Goal: Task Accomplishment & Management: Manage account settings

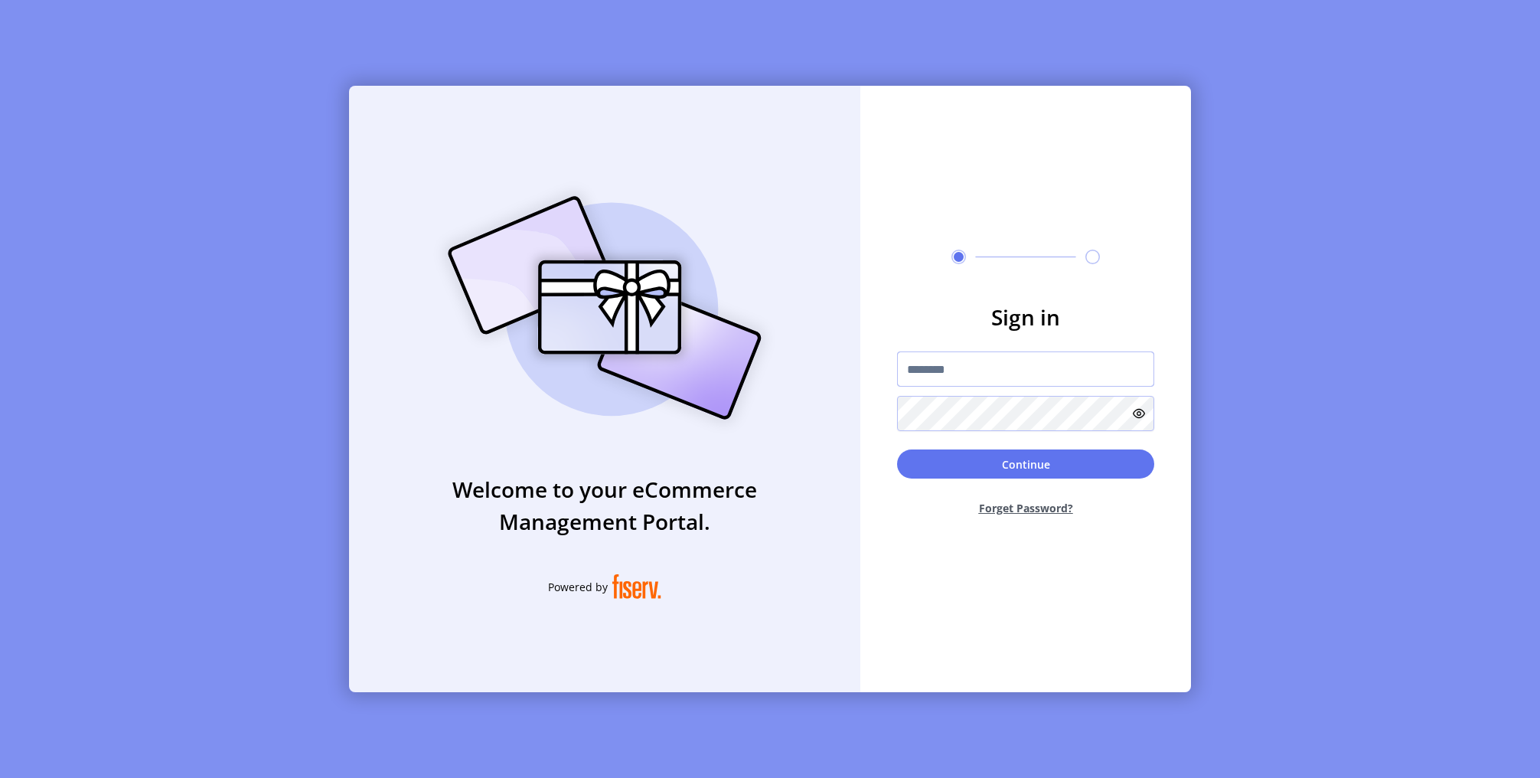
type input "**********"
click at [982, 460] on button "Continue" at bounding box center [1025, 463] width 257 height 29
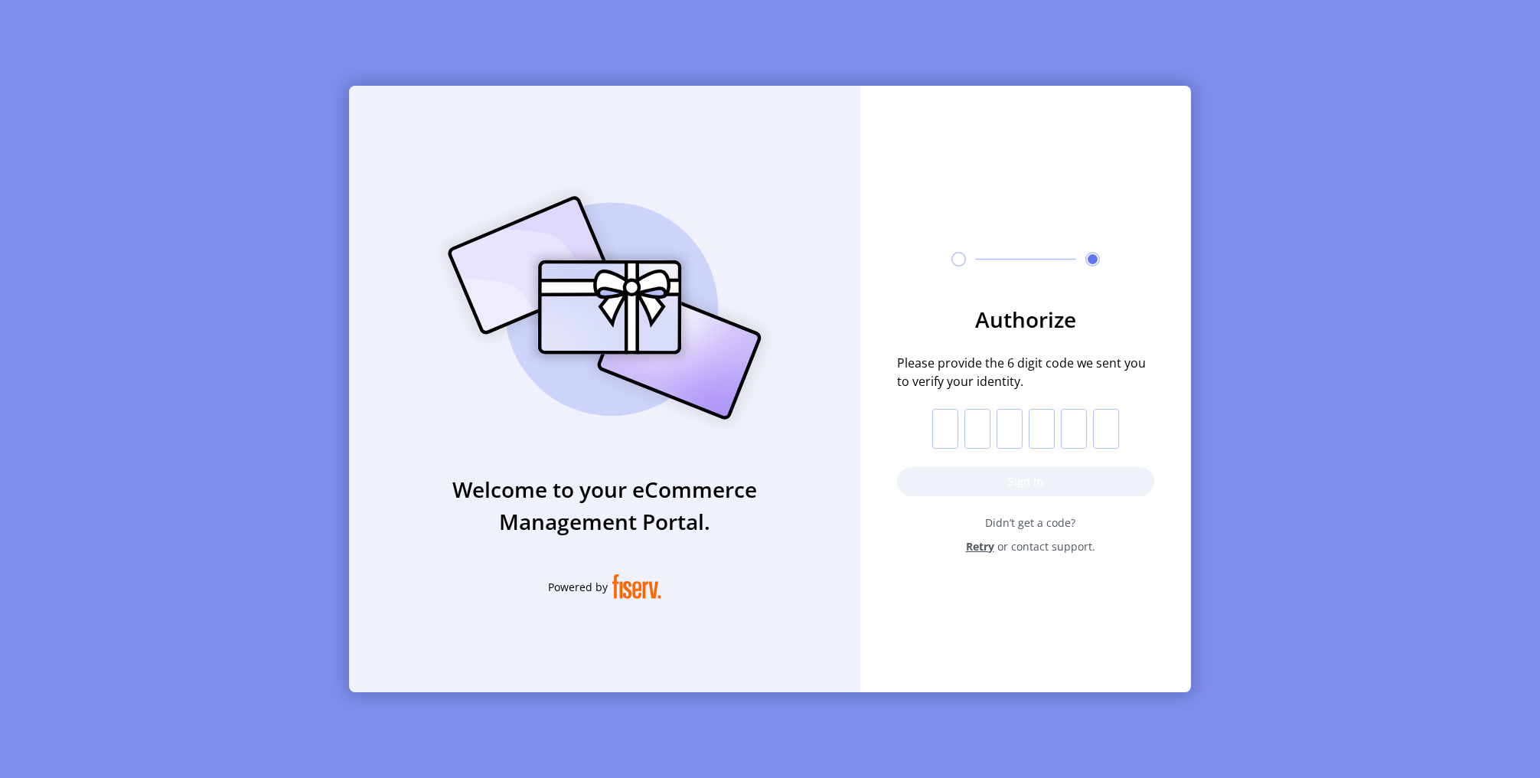
click at [928, 427] on form "Authorize Please provide the 6 digit code we sent you to verify your identity. …" at bounding box center [1025, 428] width 331 height 251
click at [944, 429] on input "text" at bounding box center [945, 429] width 26 height 40
click at [979, 478] on button "Sign in" at bounding box center [1025, 481] width 257 height 29
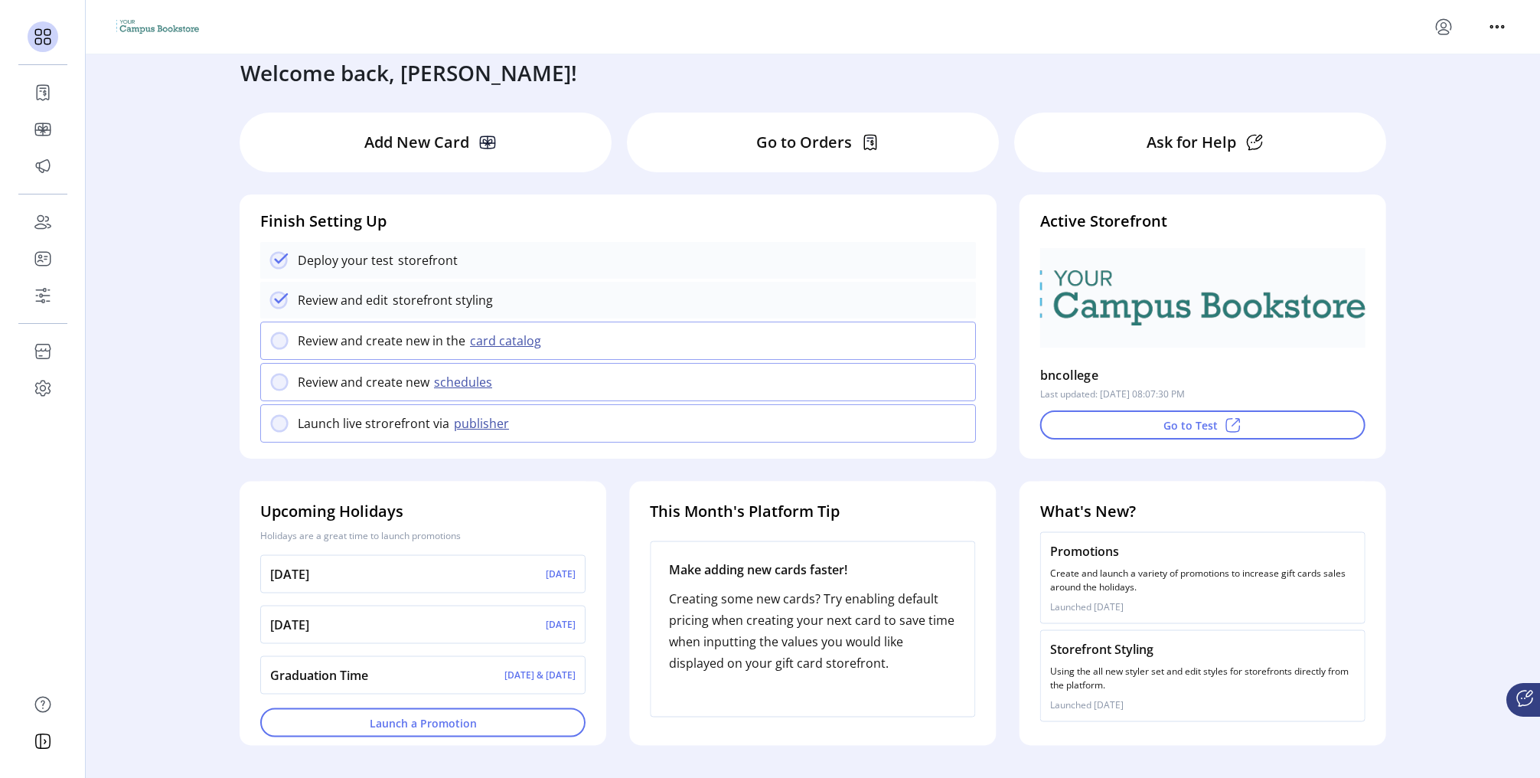
scroll to position [17, 0]
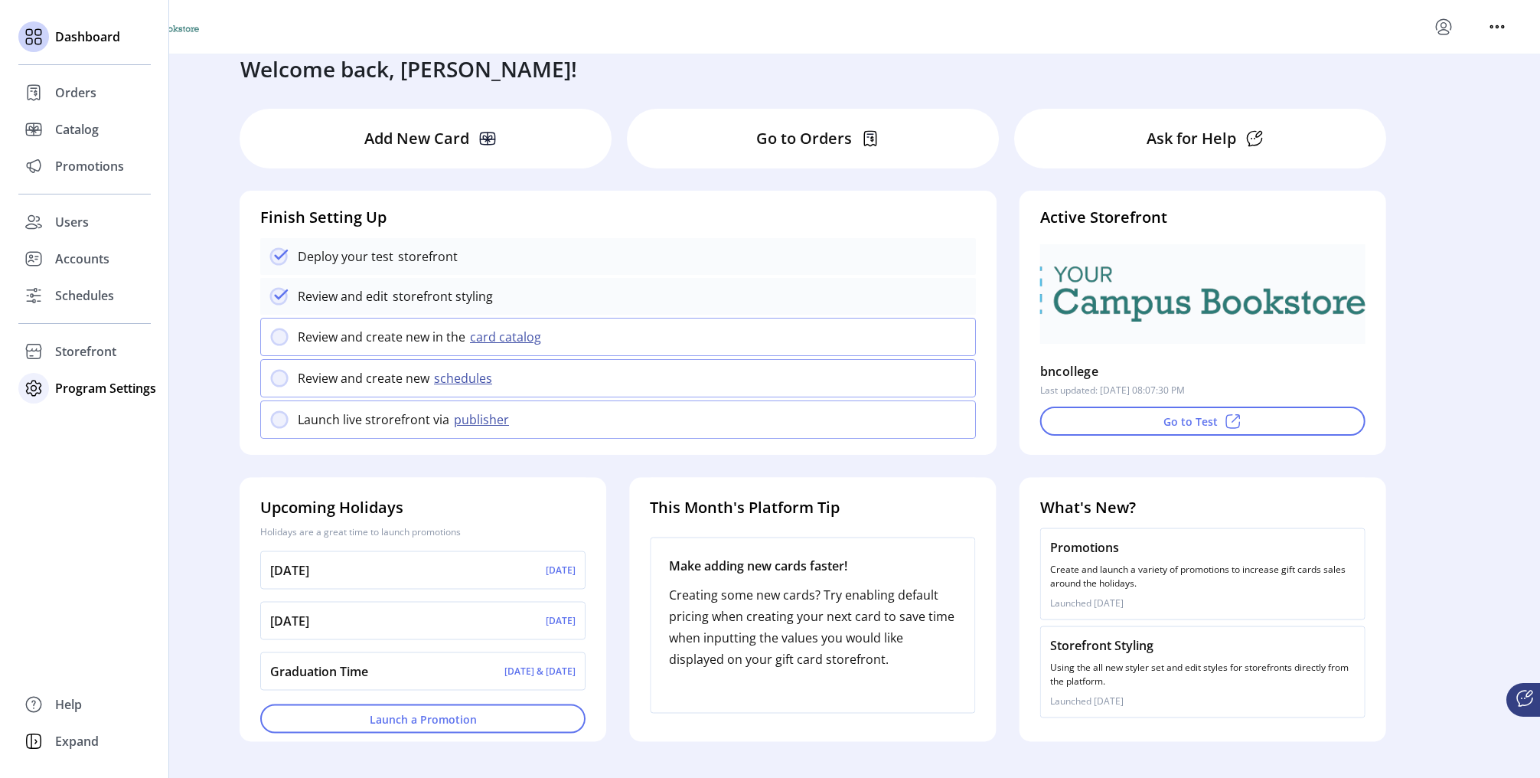
click at [88, 386] on span "Program Settings" at bounding box center [105, 388] width 101 height 18
click at [89, 416] on span "Templates" at bounding box center [85, 419] width 60 height 18
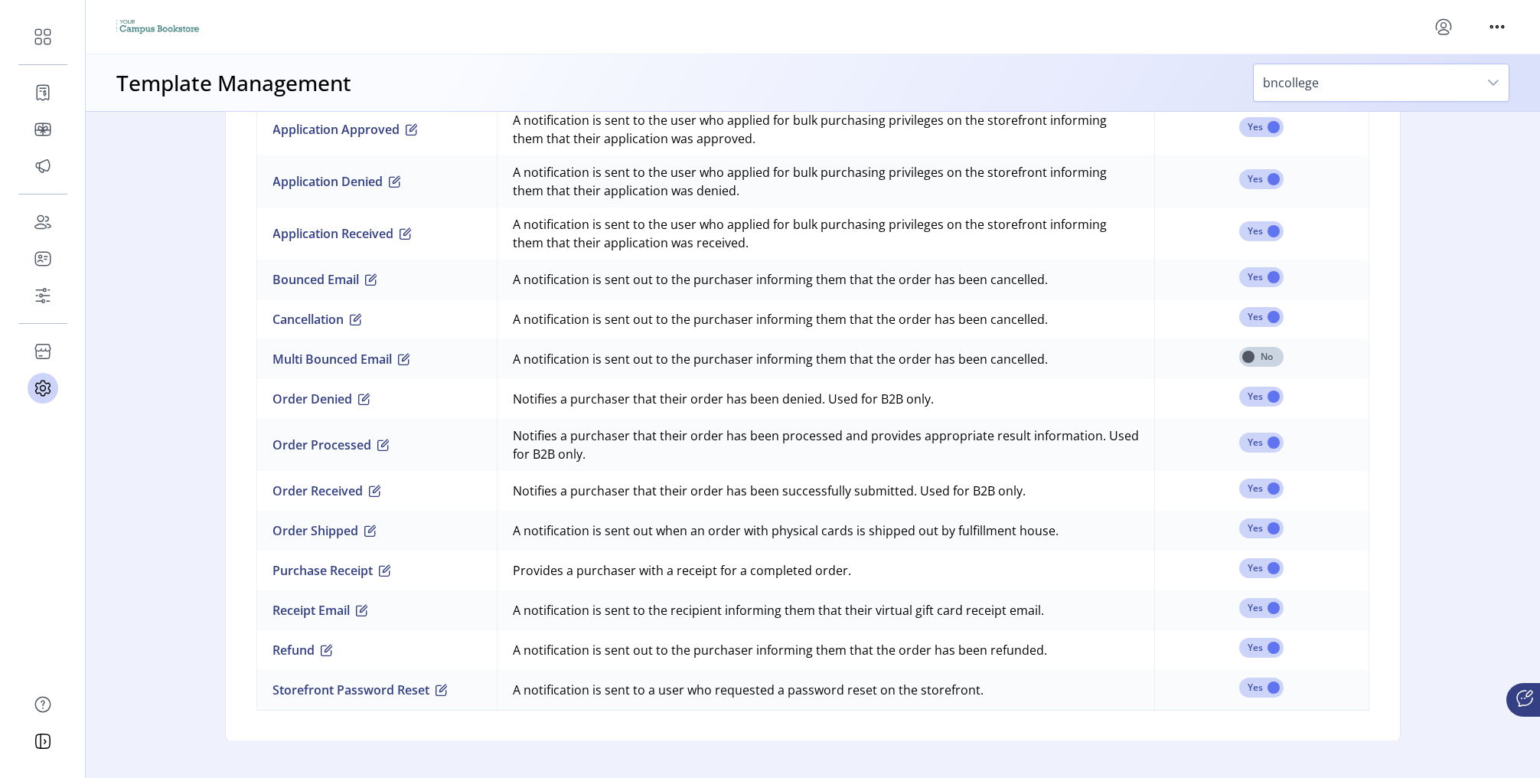
scroll to position [1073, 0]
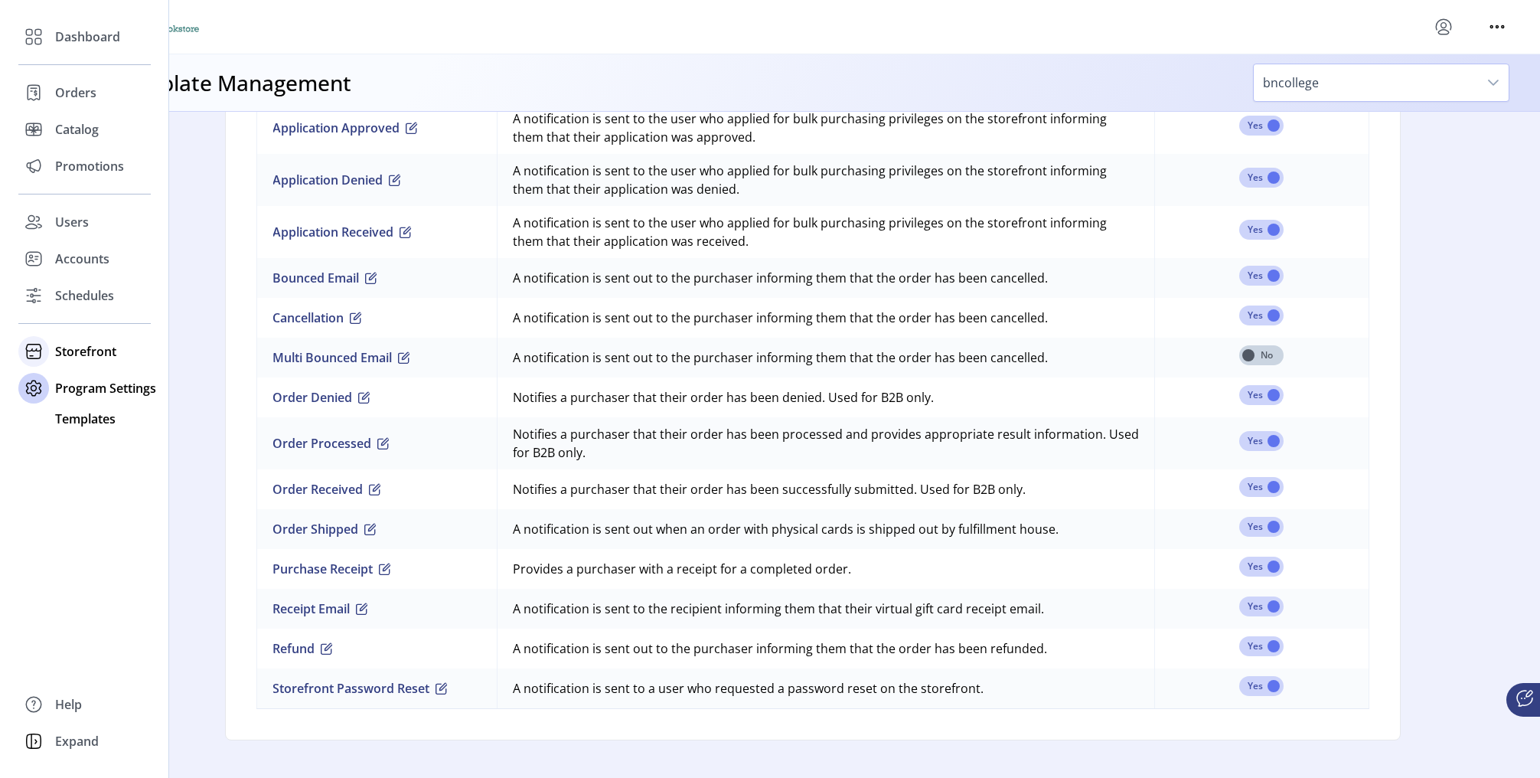
click at [98, 351] on span "Storefront" at bounding box center [85, 351] width 61 height 18
click at [80, 381] on span "Configuration" at bounding box center [95, 382] width 80 height 18
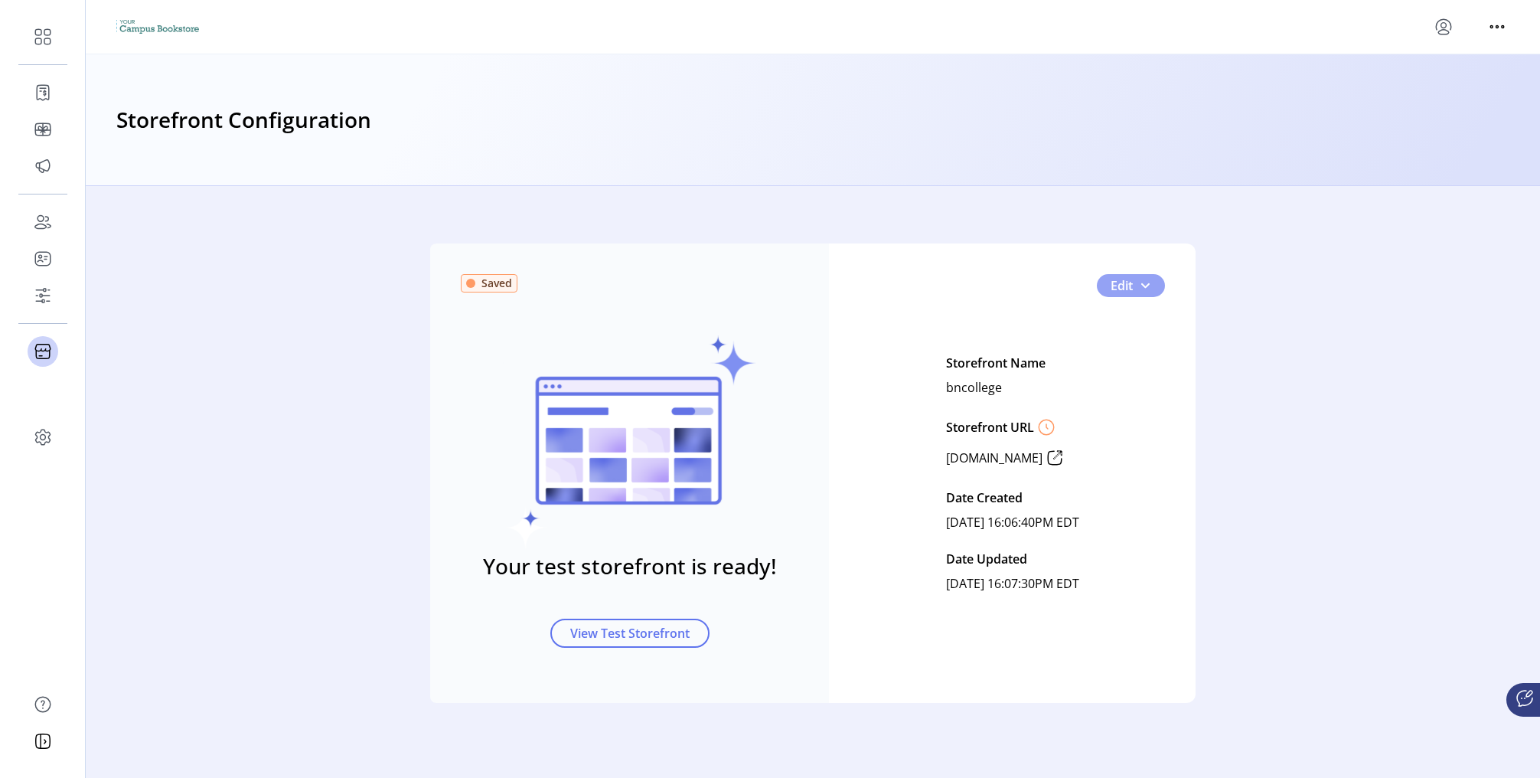
click at [1156, 286] on button "Edit" at bounding box center [1131, 285] width 68 height 23
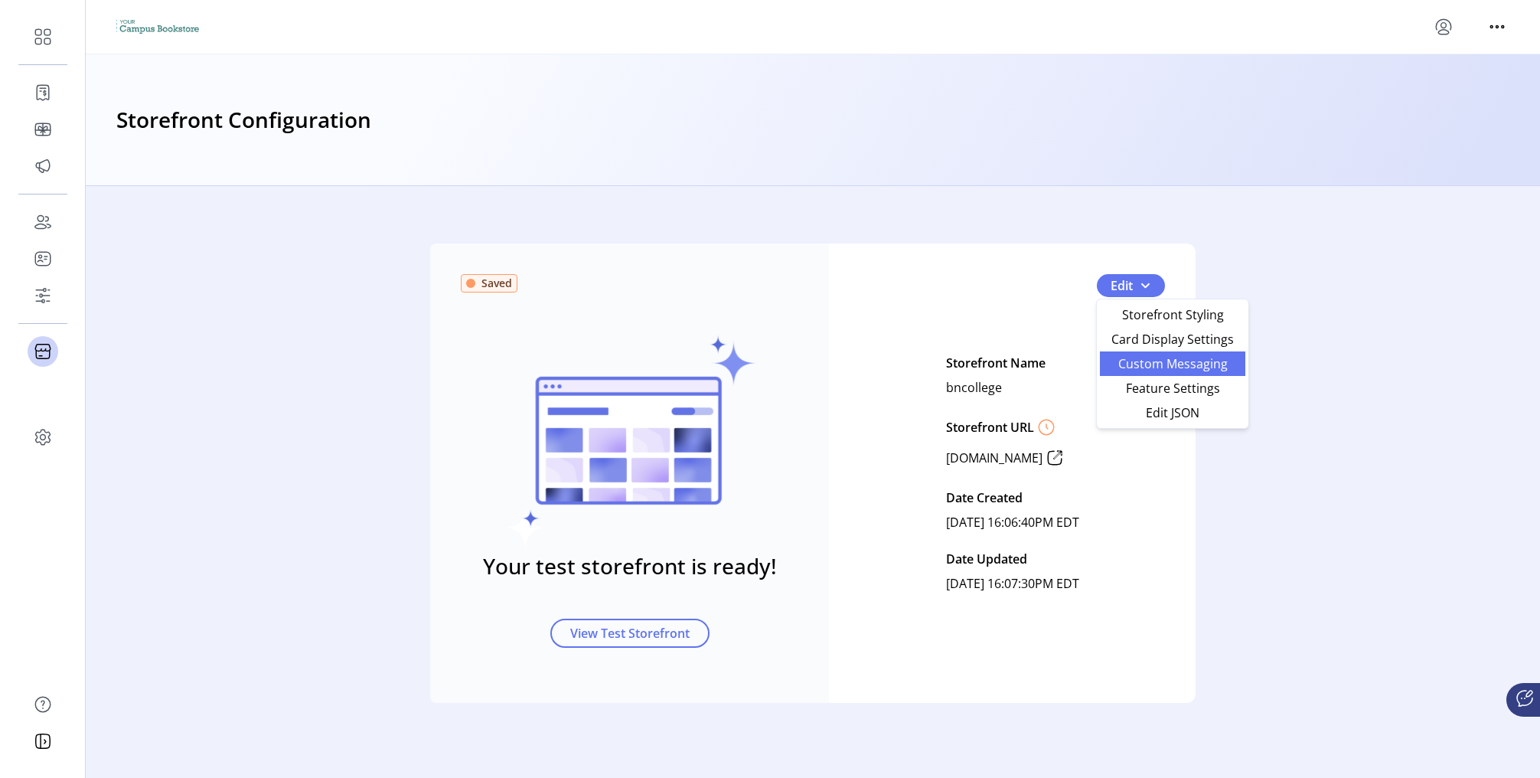
click at [1228, 365] on span "Custom Messaging" at bounding box center [1172, 363] width 127 height 12
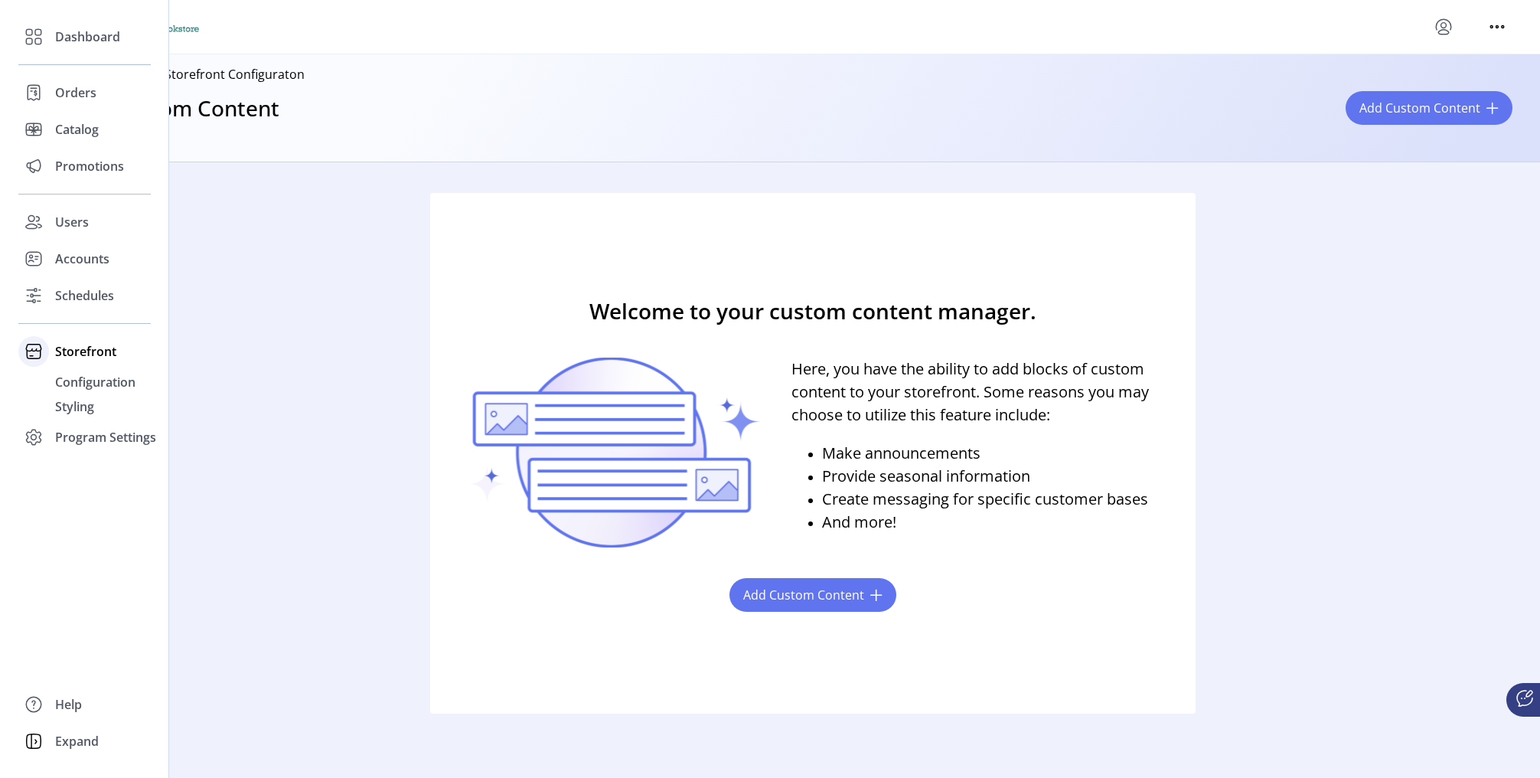
click at [93, 353] on span "Storefront" at bounding box center [85, 351] width 61 height 18
click at [90, 380] on span "Configuration" at bounding box center [95, 382] width 80 height 18
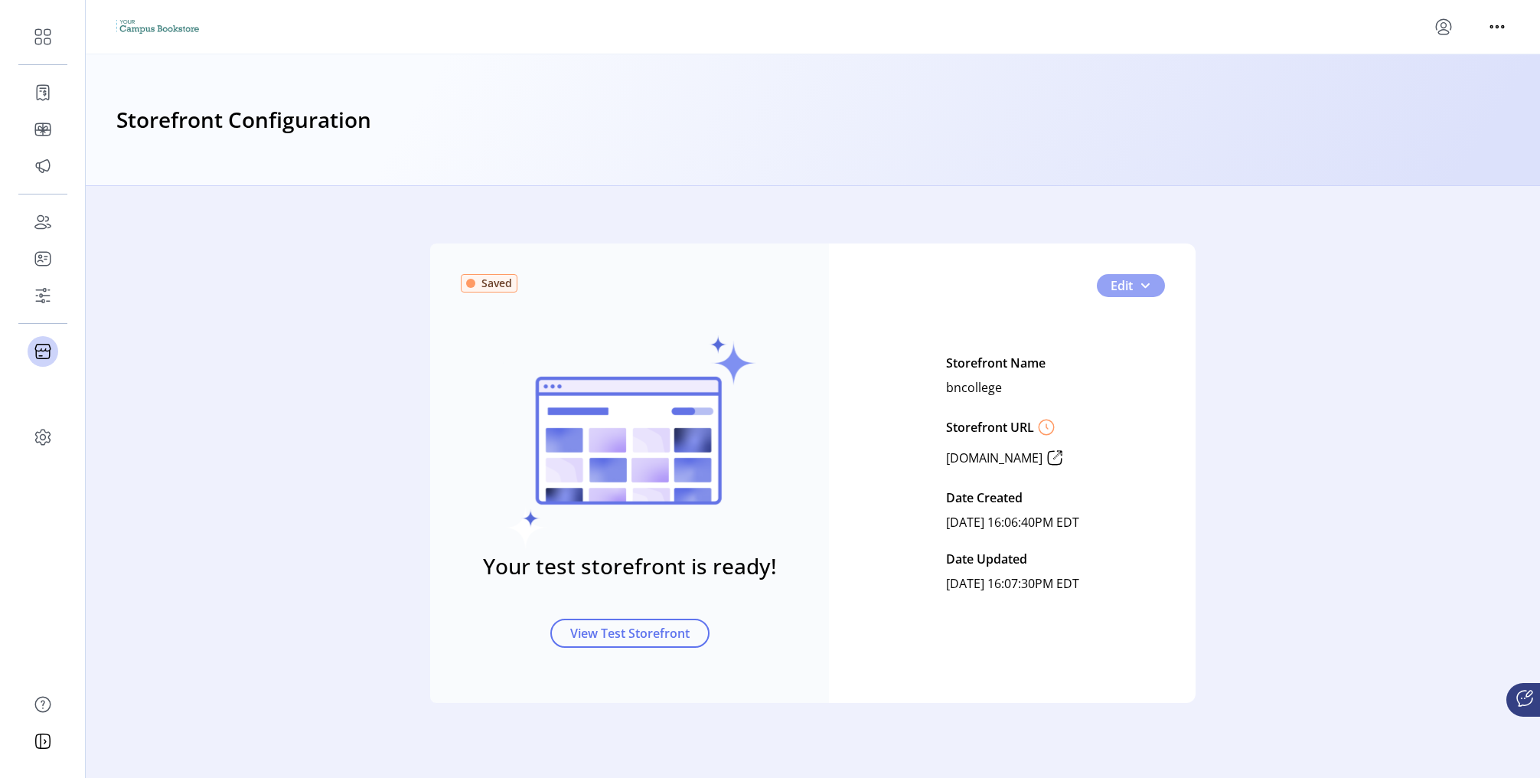
click at [1161, 294] on button "Edit" at bounding box center [1131, 285] width 68 height 23
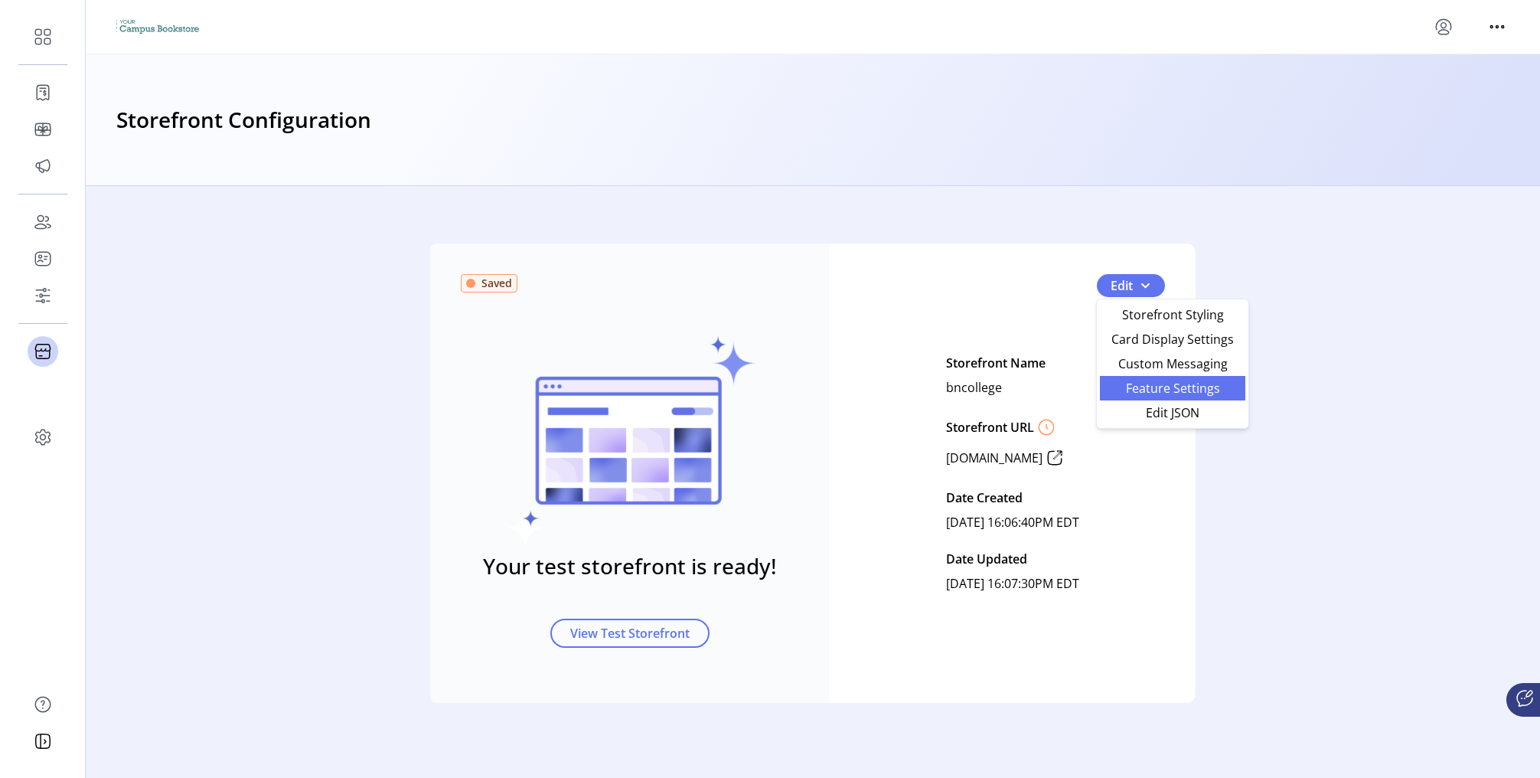
click at [1219, 394] on link "Feature Settings" at bounding box center [1172, 388] width 145 height 24
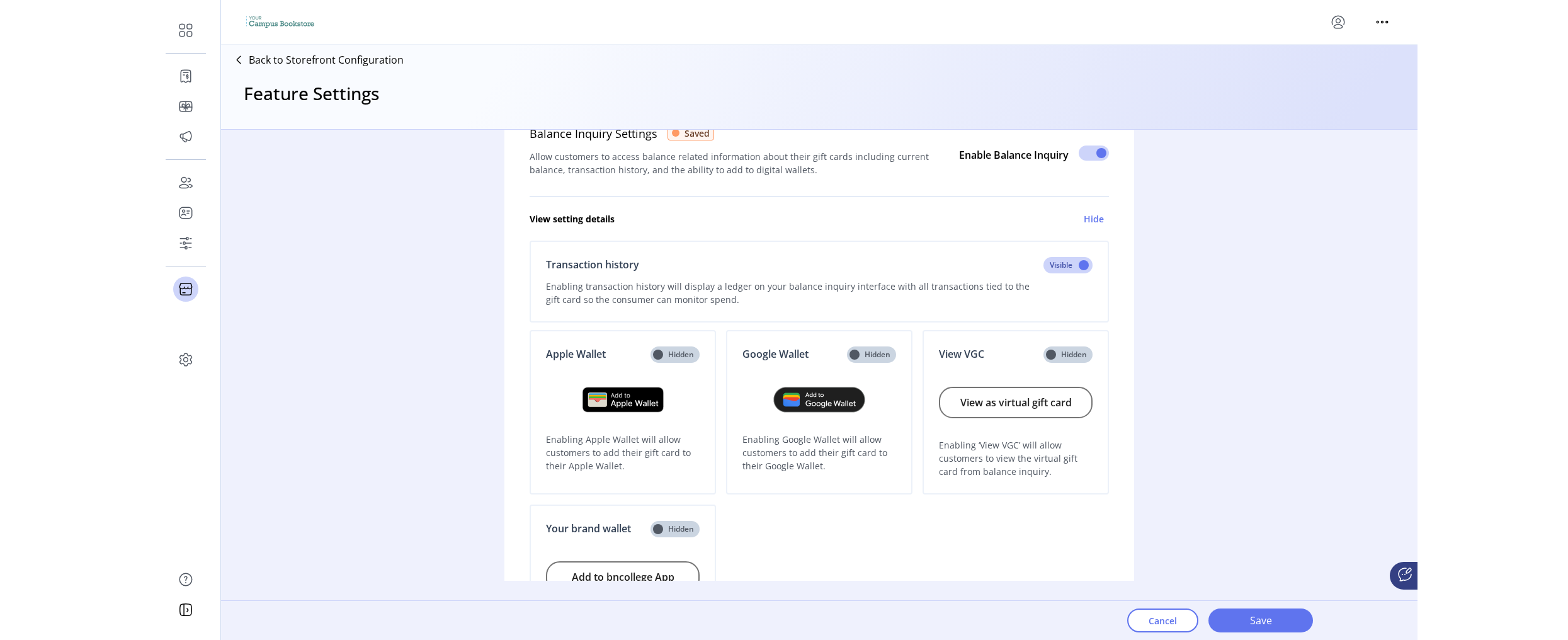
scroll to position [44, 0]
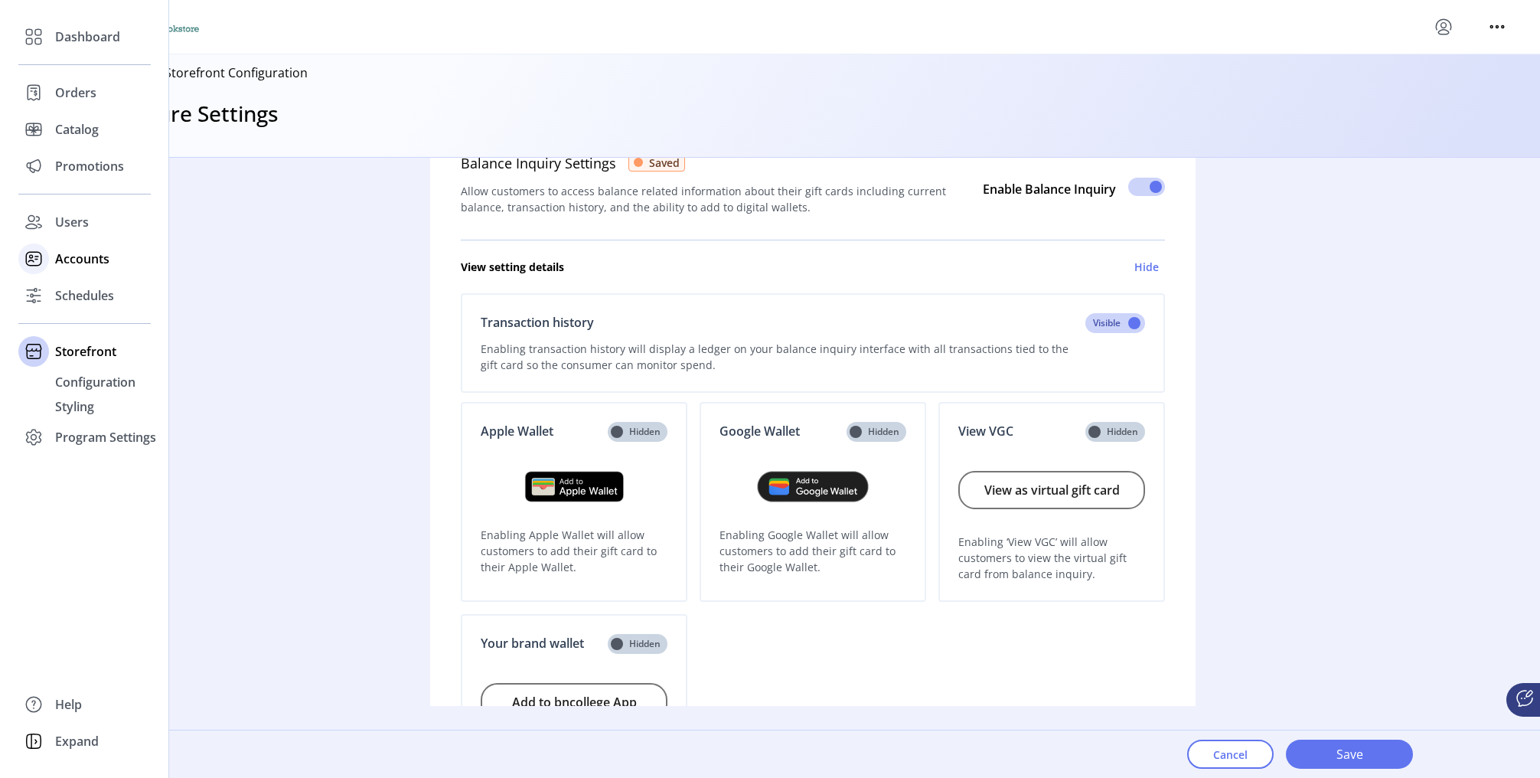
click at [74, 270] on div "Accounts" at bounding box center [84, 258] width 132 height 37
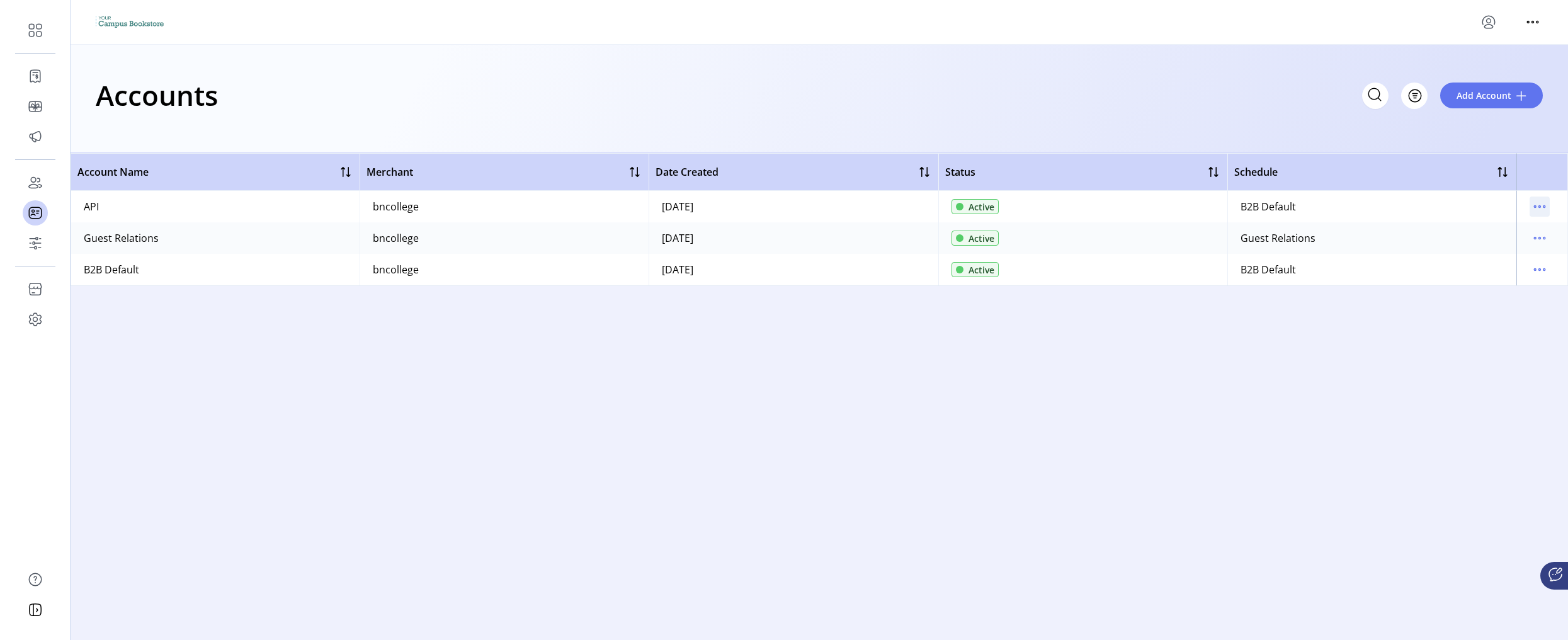
click at [1266, 213] on icon "menu" at bounding box center [1539, 206] width 20 height 20
click at [786, 377] on div "Account Name Merchant Date Created Status Schedule API bncollege [DATE] Active …" at bounding box center [819, 388] width 1497 height 471
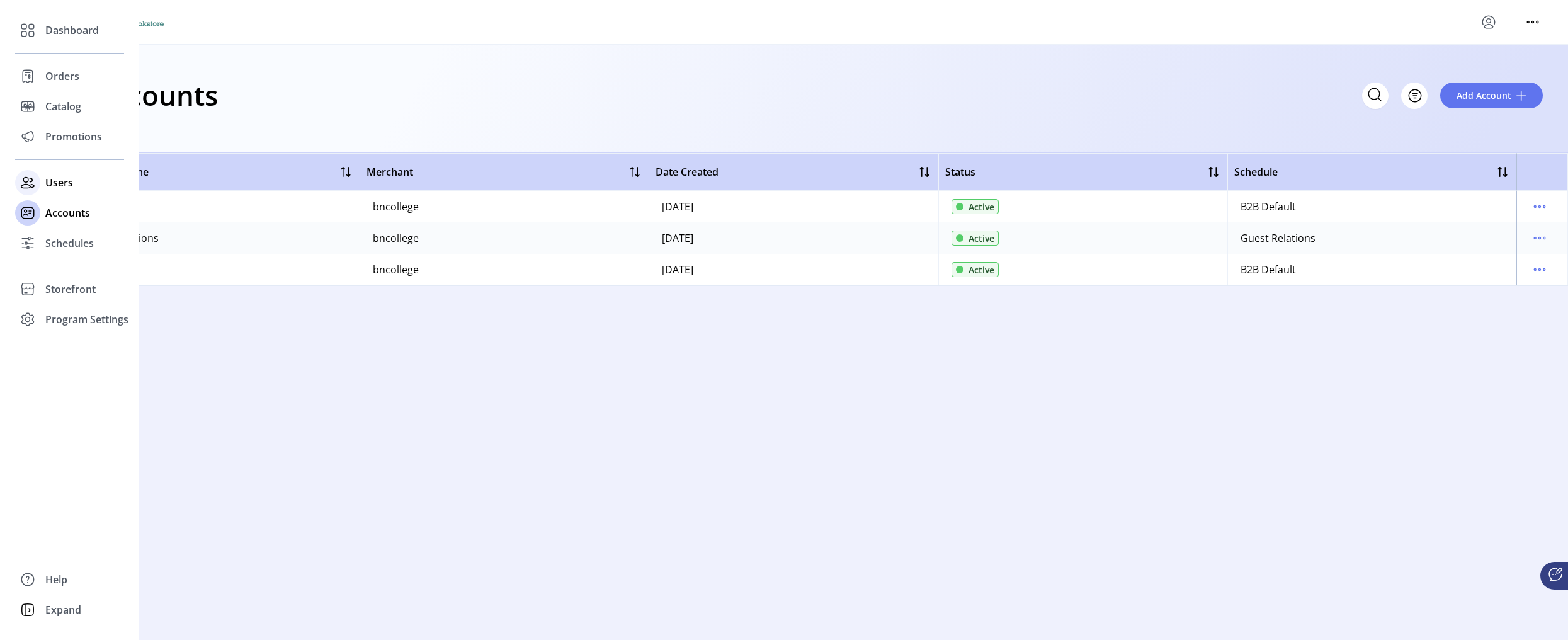
click at [58, 182] on span "Users" at bounding box center [59, 183] width 28 height 15
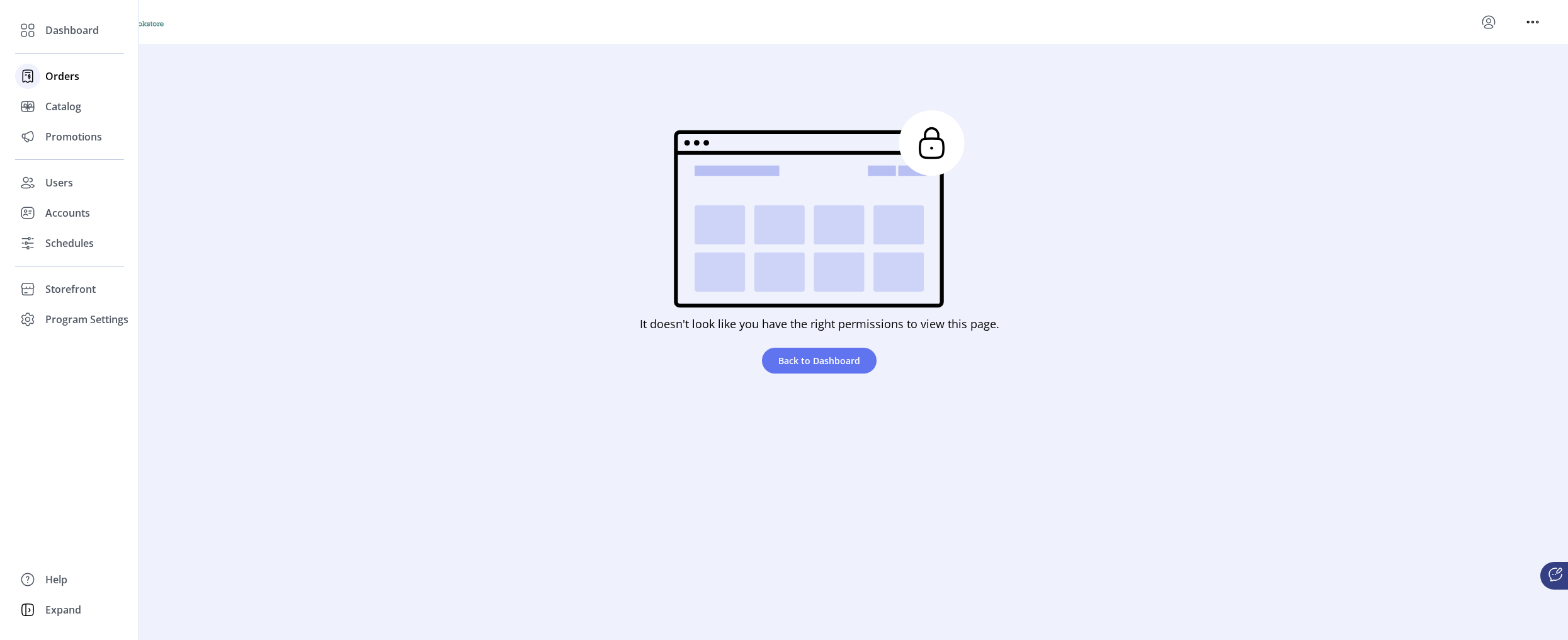
click at [56, 80] on span "Orders" at bounding box center [62, 76] width 34 height 15
click at [63, 105] on span "Catalog" at bounding box center [63, 106] width 36 height 15
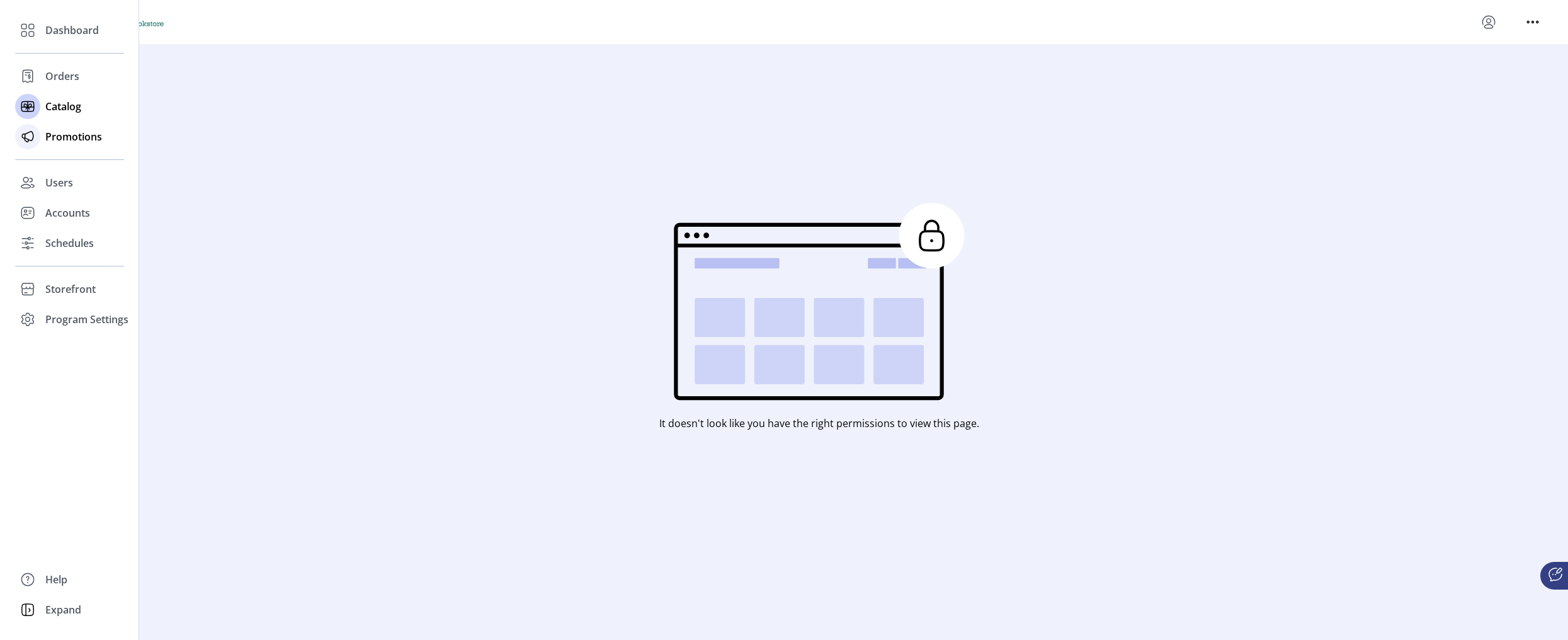
click at [66, 133] on span "Promotions" at bounding box center [73, 137] width 57 height 15
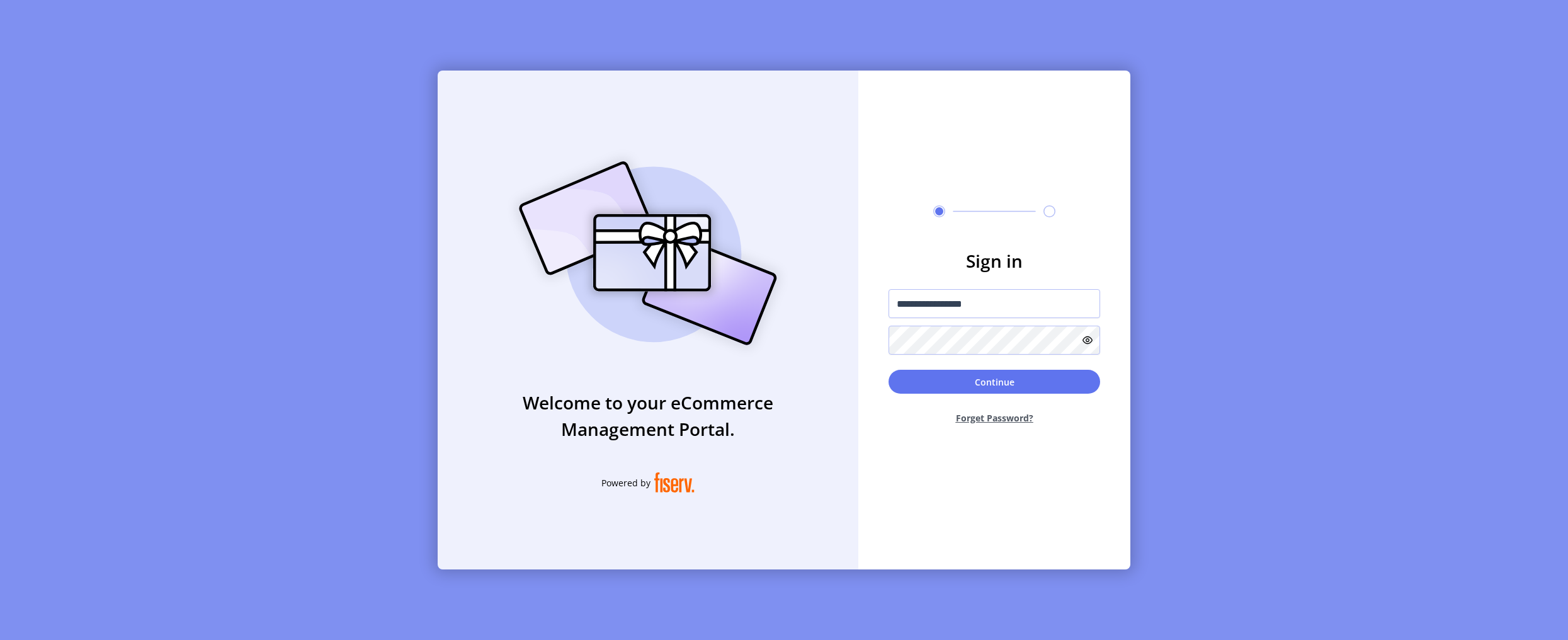
drag, startPoint x: 1444, startPoint y: 60, endPoint x: 1458, endPoint y: 1, distance: 60.6
click at [1266, 60] on div "**********" at bounding box center [784, 320] width 1568 height 640
